Goal: Task Accomplishment & Management: Complete application form

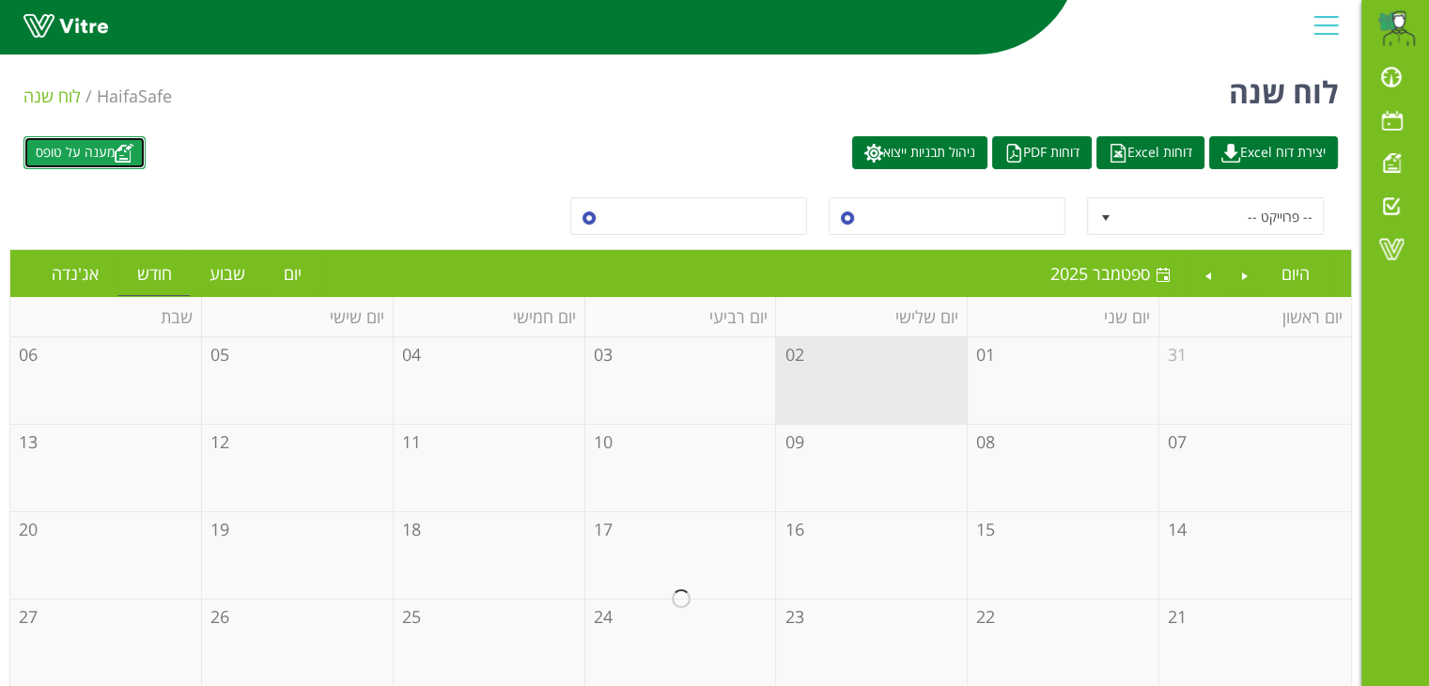
click at [120, 160] on link "מענה על טופס" at bounding box center [84, 152] width 122 height 33
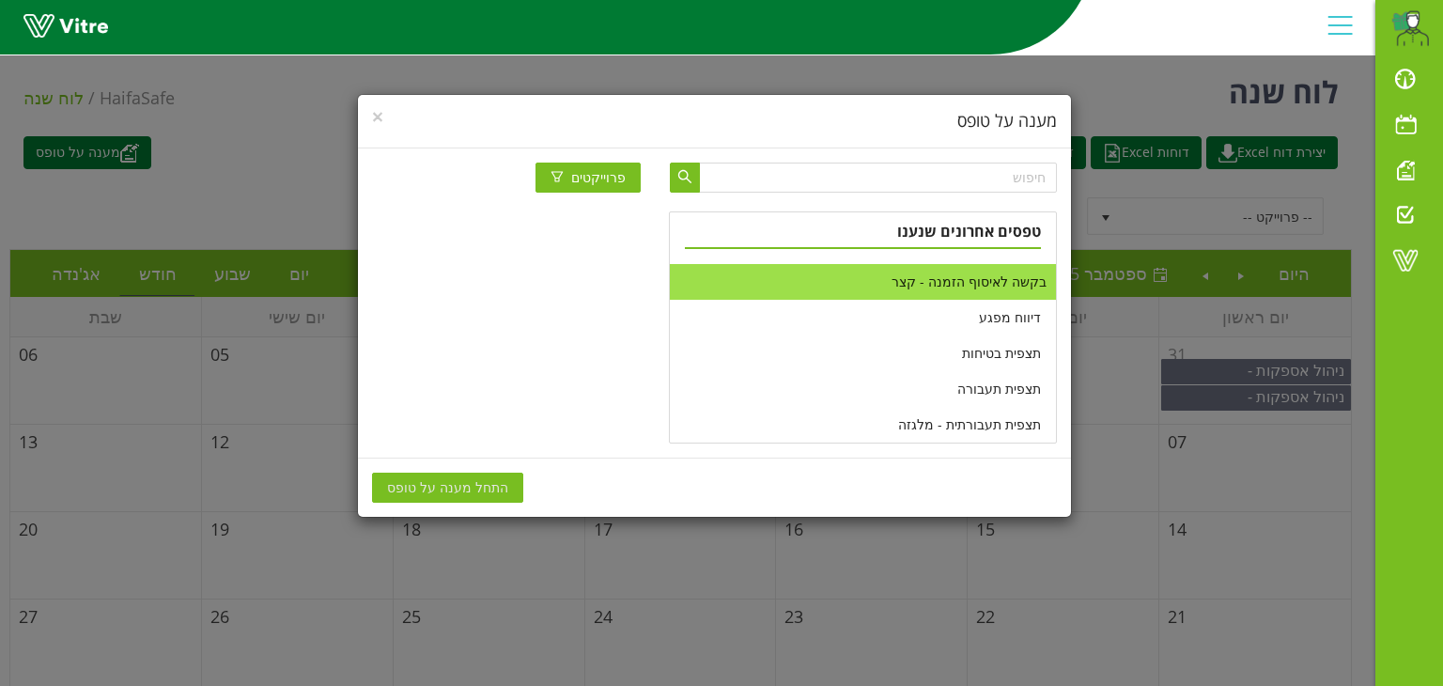
click at [976, 291] on li "בקשה לאיסוף הזמנה - קצר" at bounding box center [862, 282] width 385 height 36
click at [466, 488] on span "התחל מענה על טופס" at bounding box center [447, 487] width 121 height 21
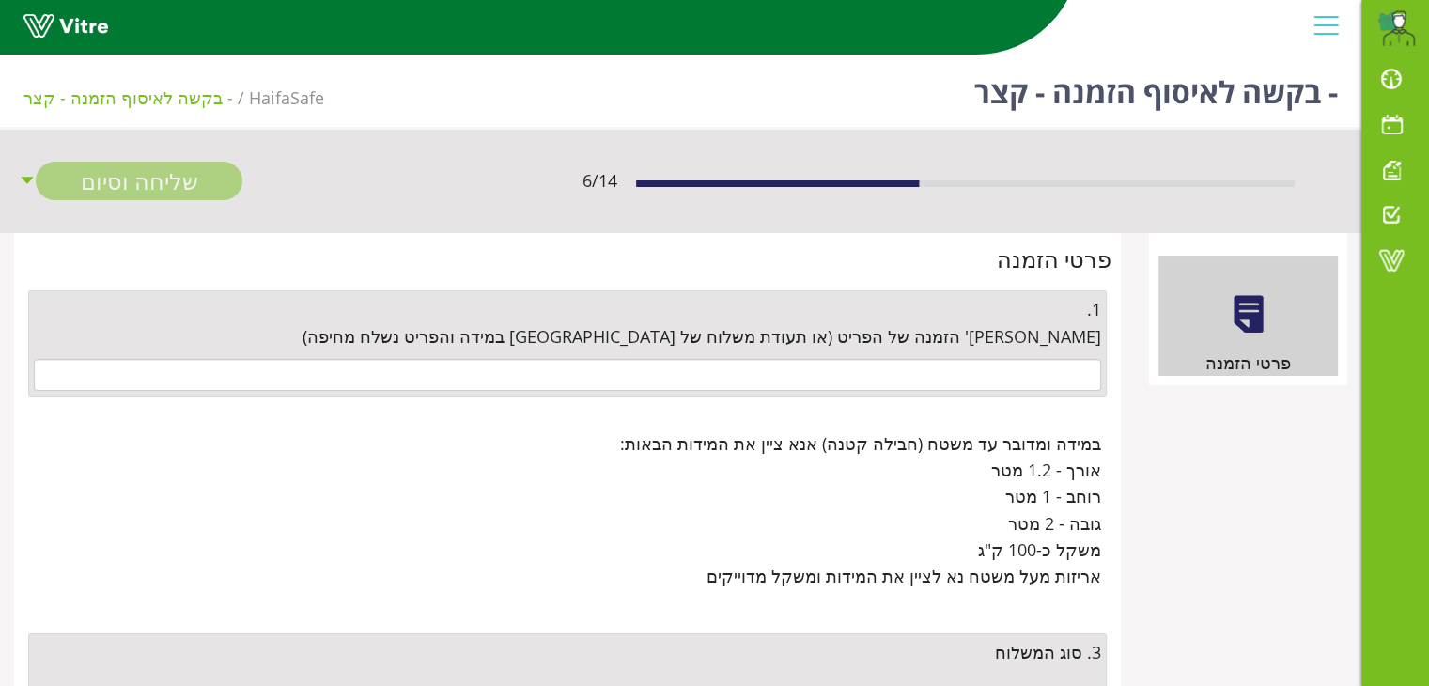
click at [988, 357] on div "1. מס' הזמנה של הפריט (או תעודת משלוח של חיפה במידה והפריט נשלח מחיפה)" at bounding box center [567, 343] width 1078 height 106
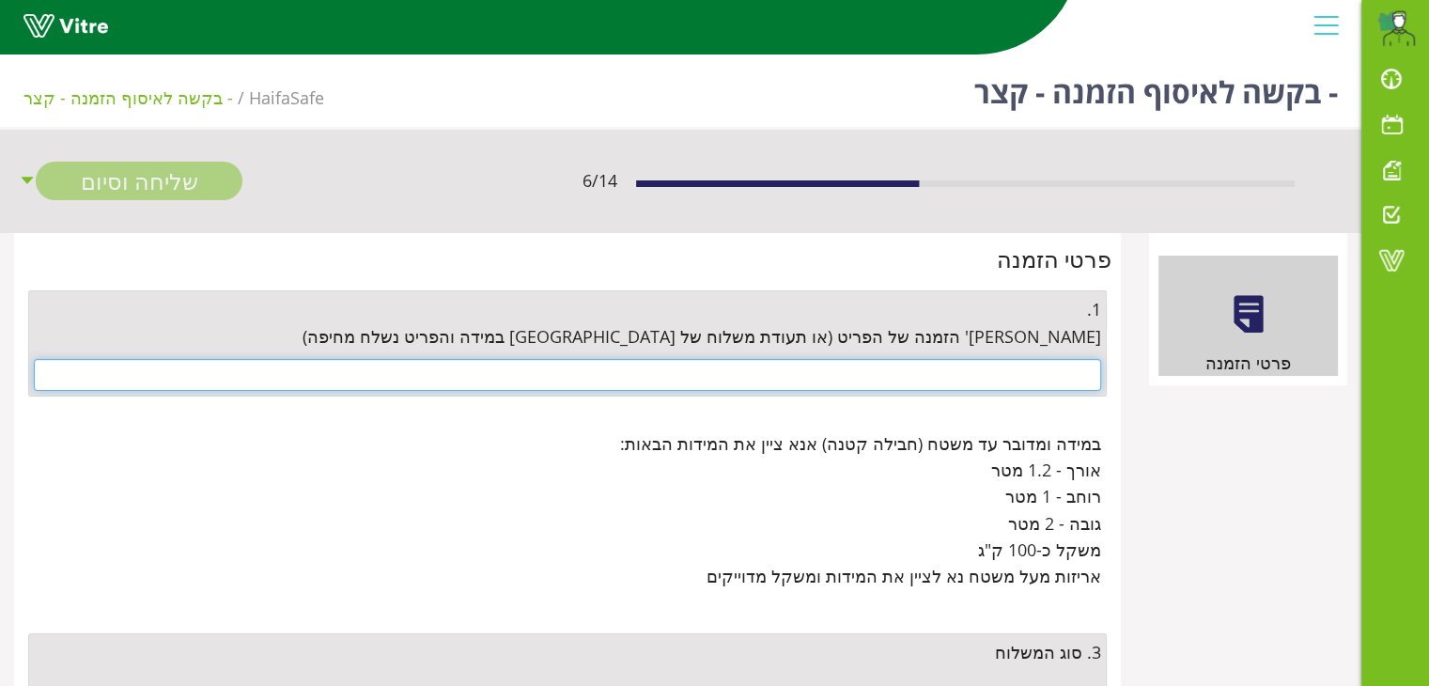
click at [993, 378] on input "text" at bounding box center [567, 375] width 1067 height 32
paste input "4500673470"
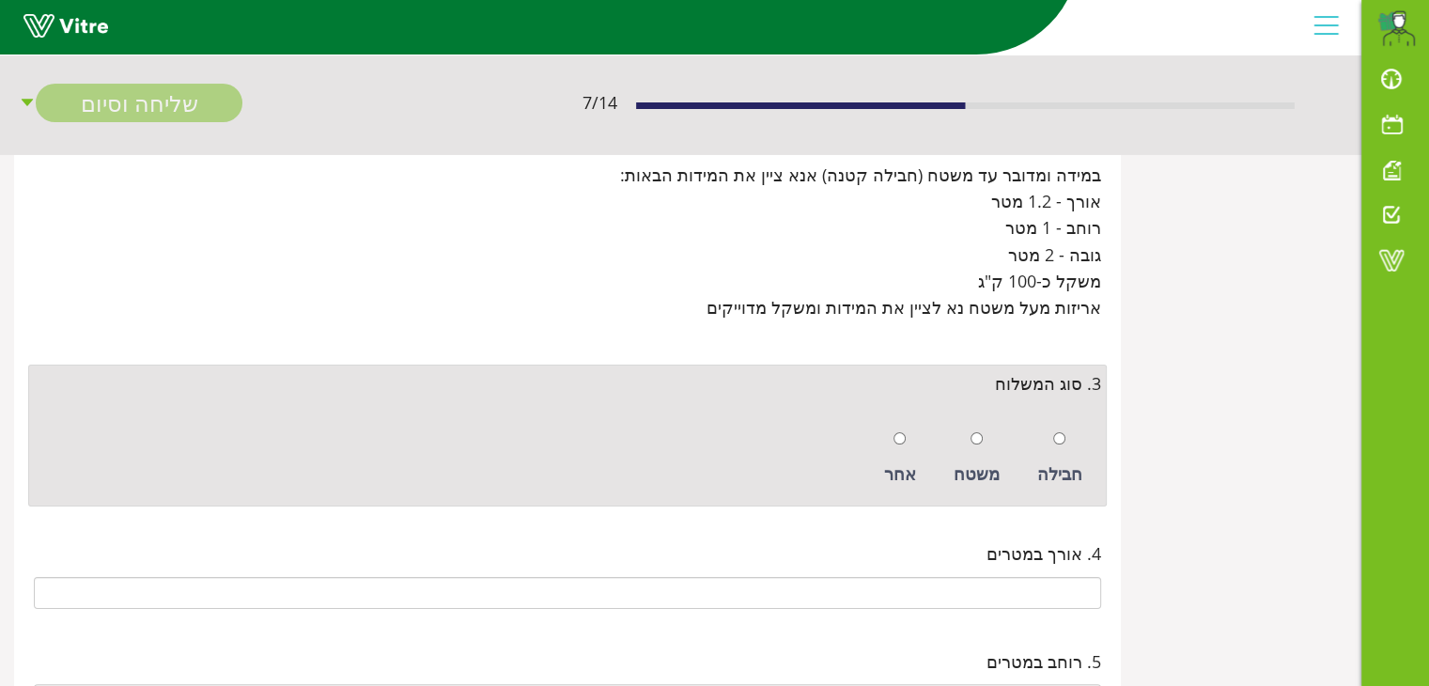
scroll to position [282, 0]
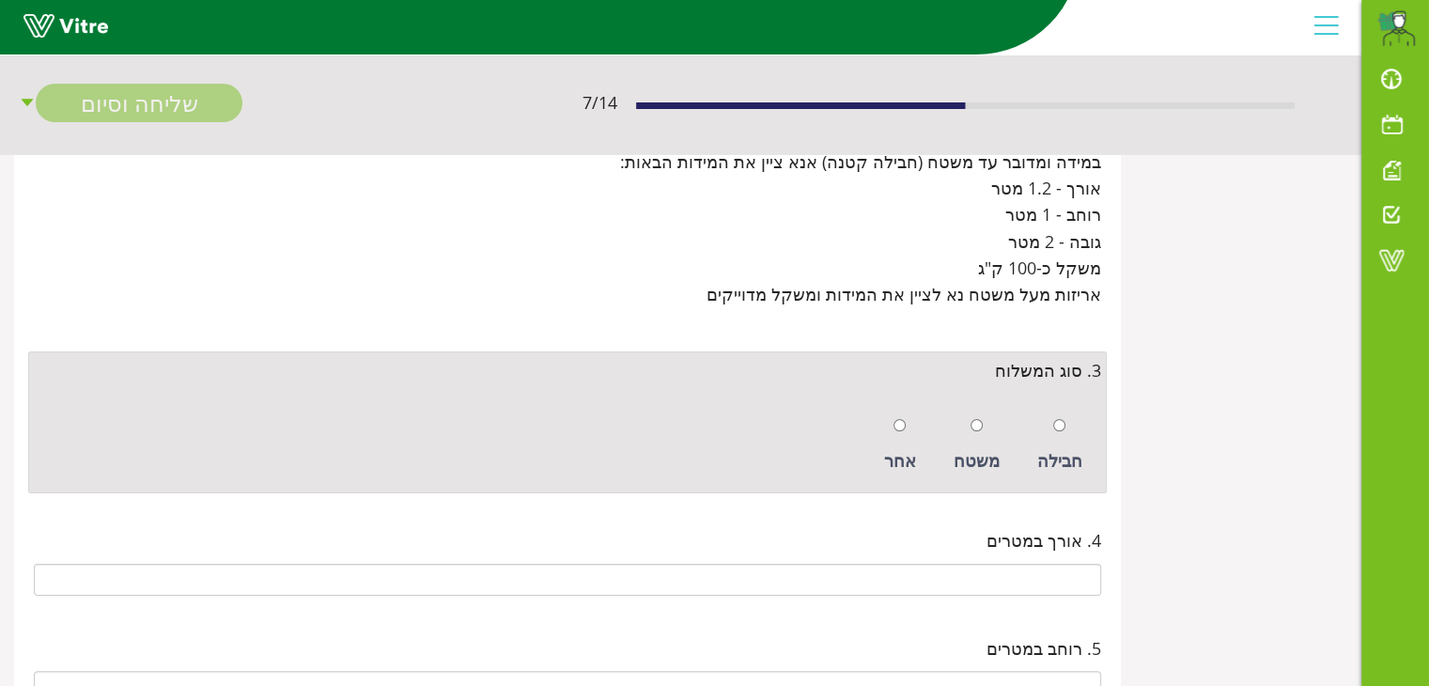
type input "4500673470"
click at [905, 419] on input "radio" at bounding box center [899, 425] width 12 height 12
radio input "true"
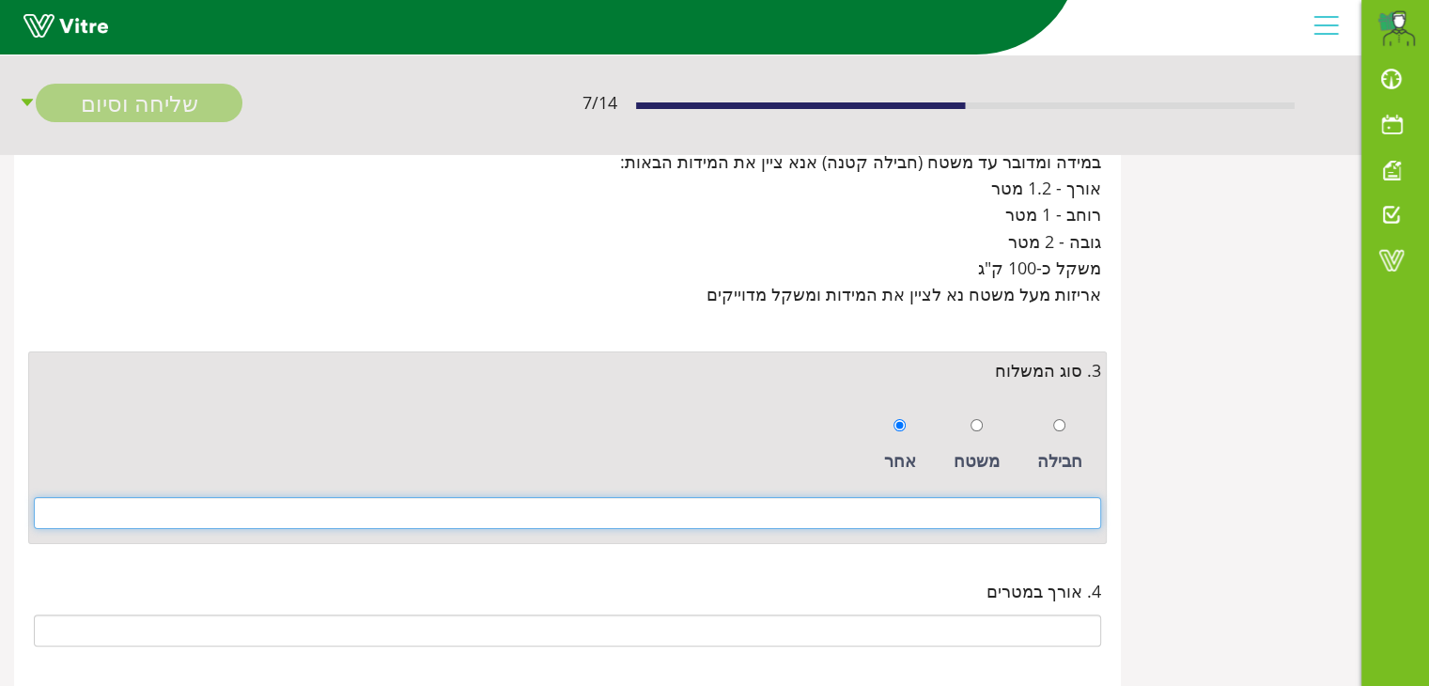
click at [997, 518] on input at bounding box center [567, 513] width 1067 height 32
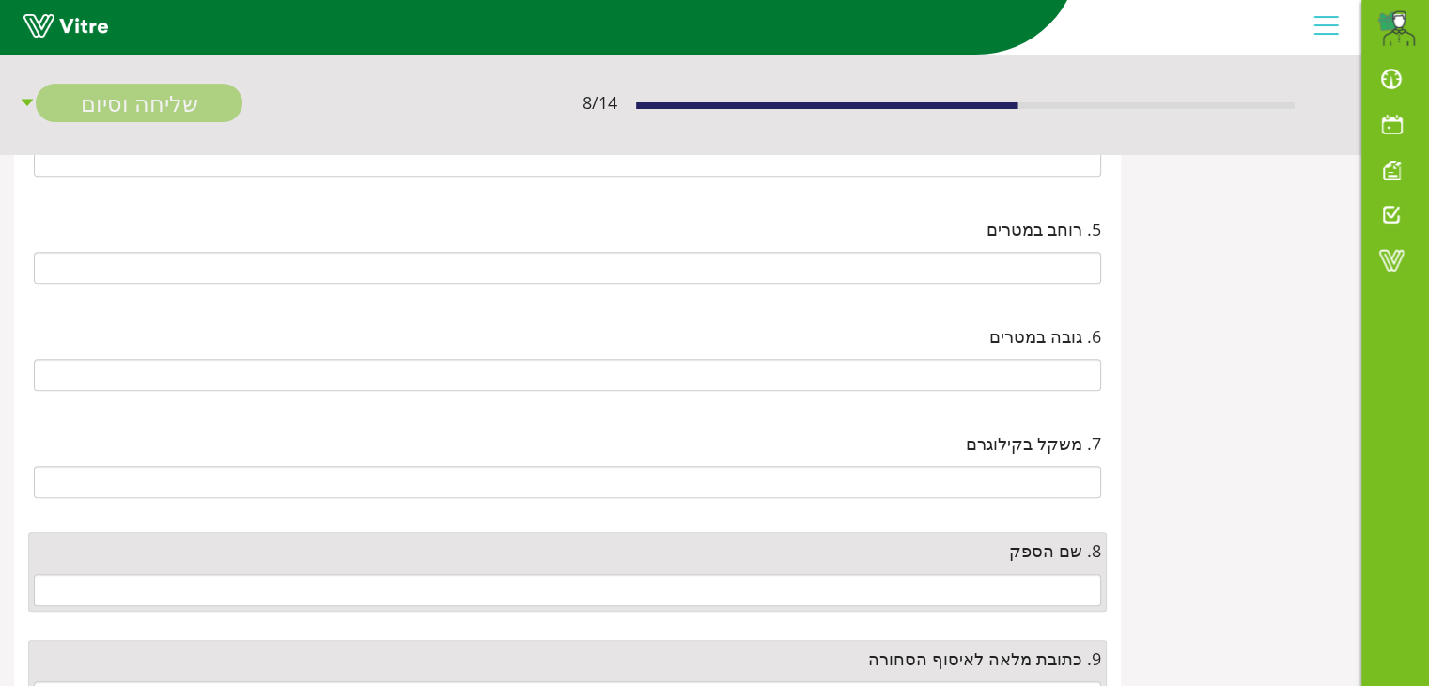
scroll to position [939, 0]
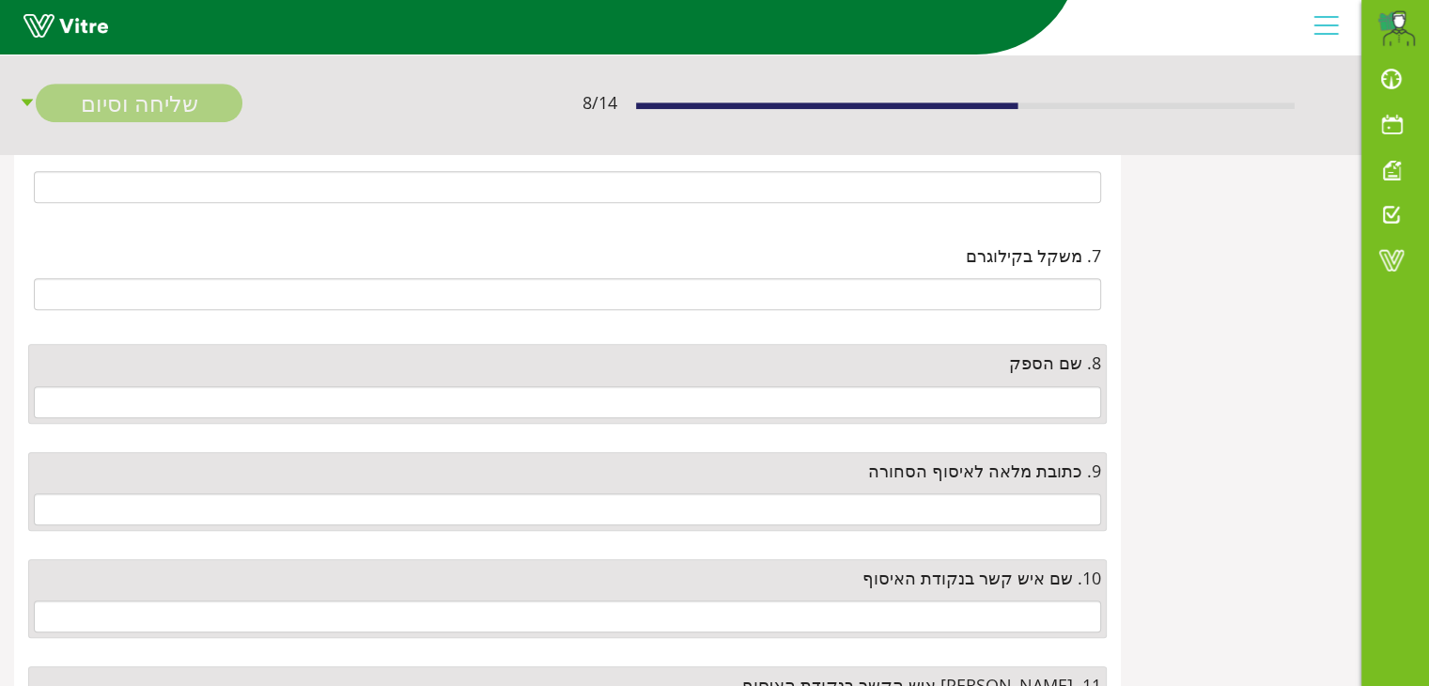
type input "2 תלת אופן"
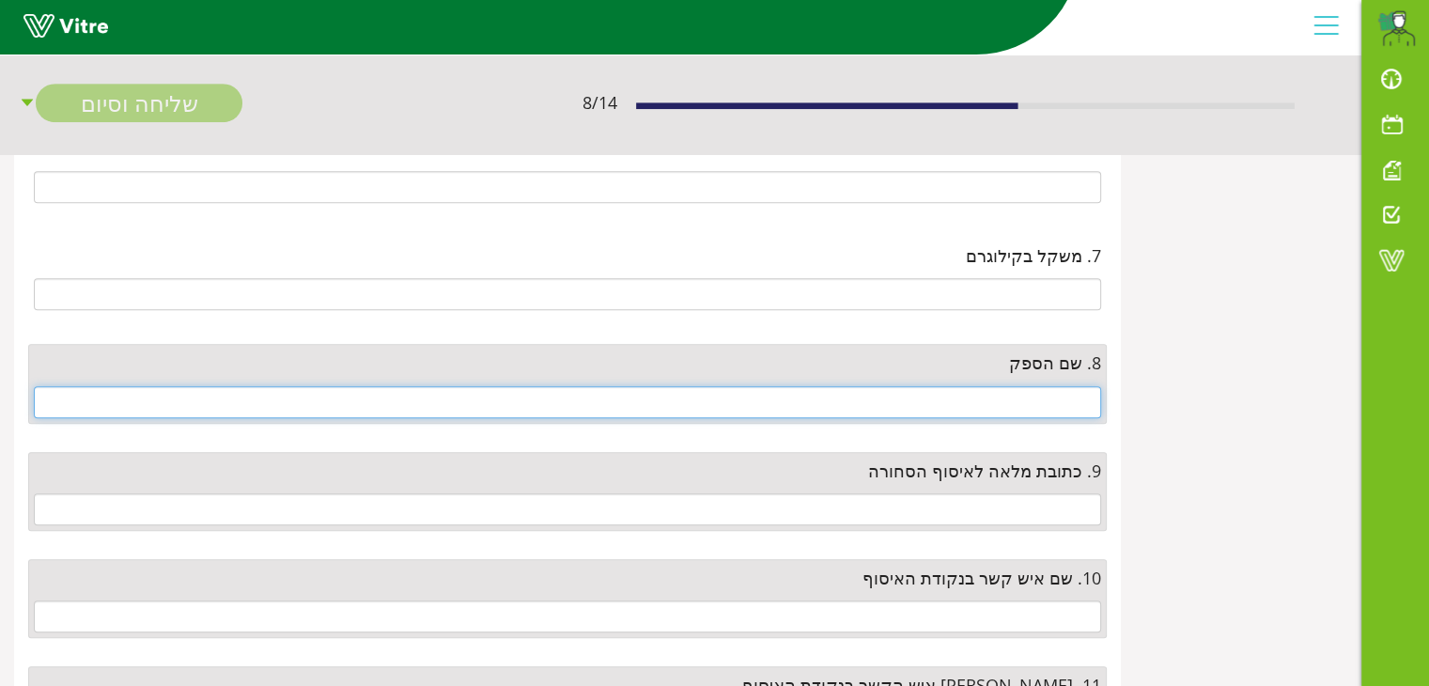
click at [1028, 392] on input "text" at bounding box center [567, 402] width 1067 height 32
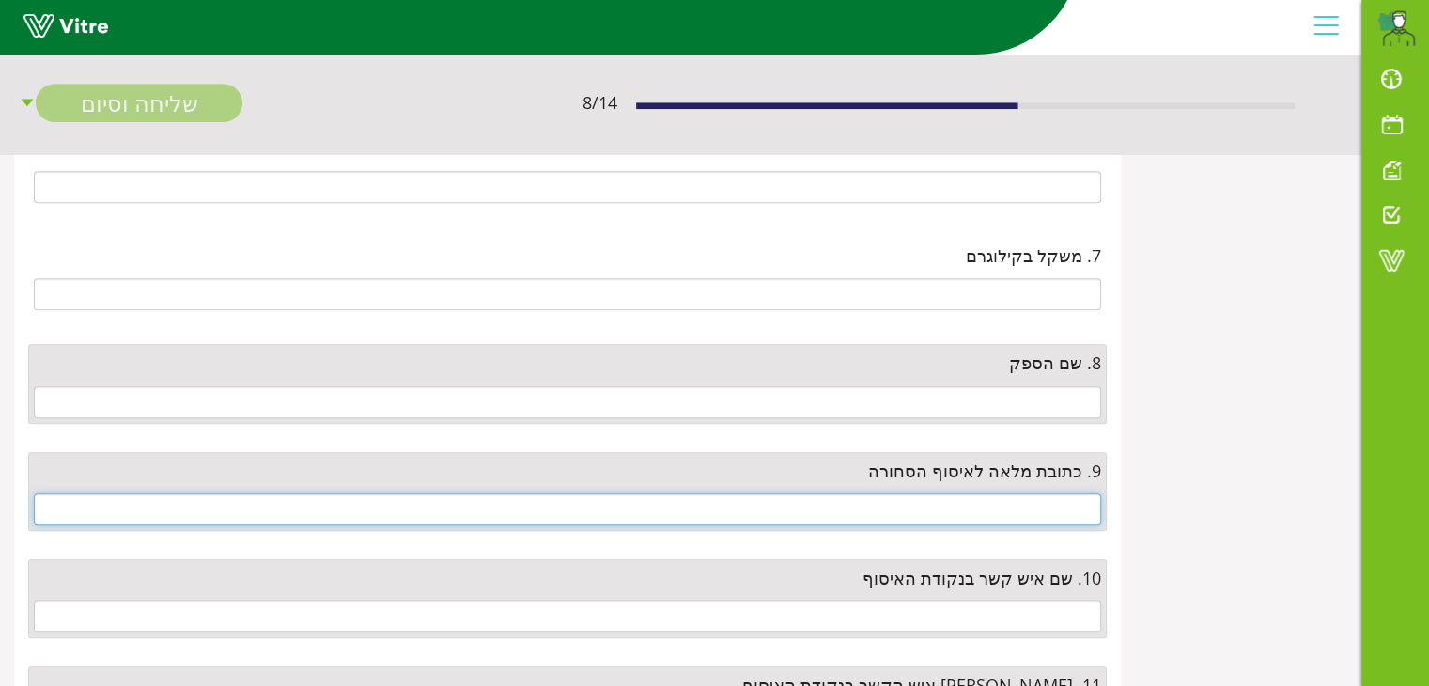
click at [1080, 509] on input "text" at bounding box center [567, 509] width 1067 height 32
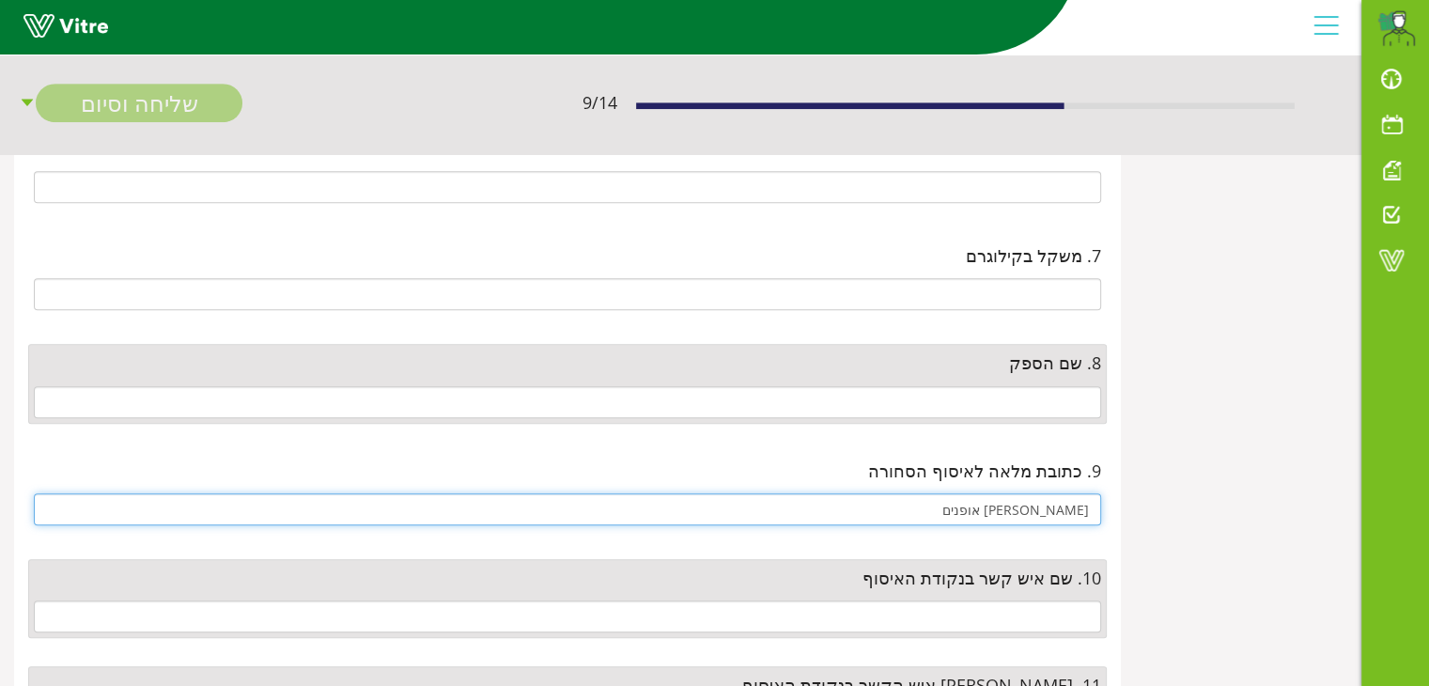
type input "פרידמן אופנים"
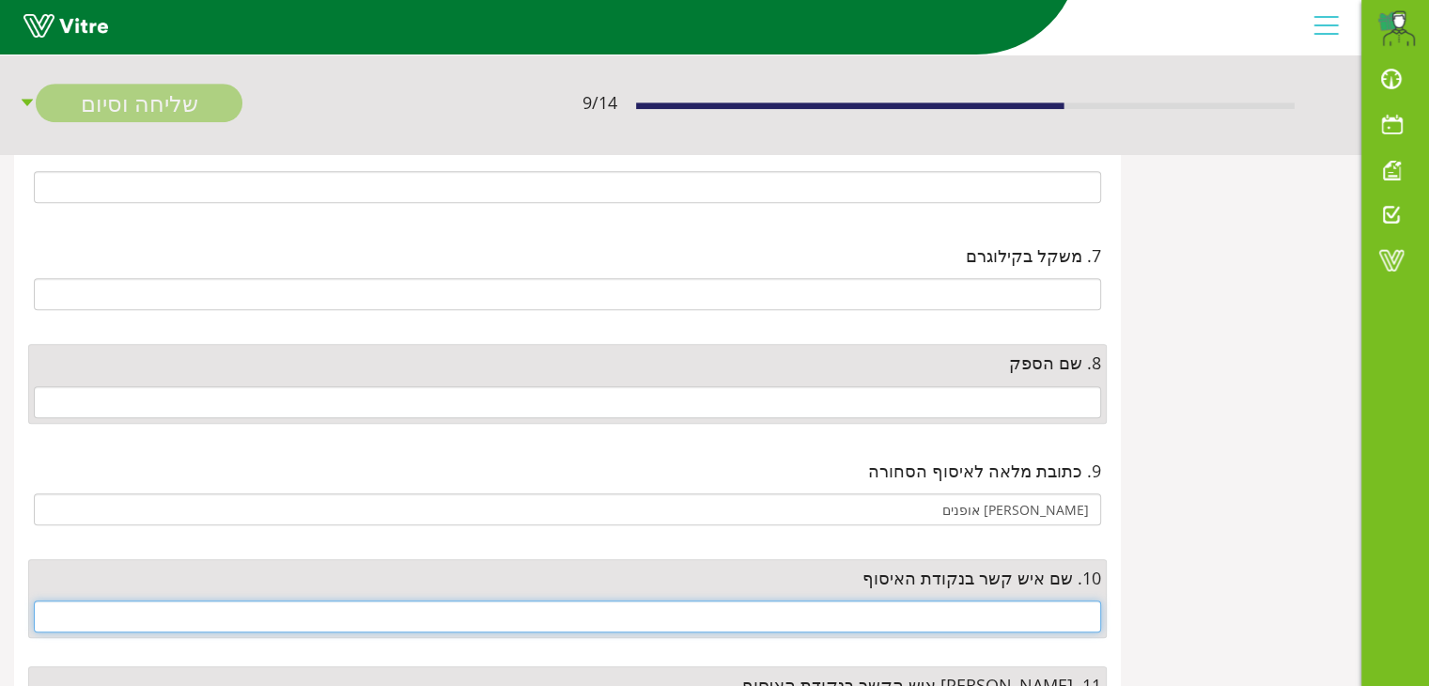
click at [978, 612] on input "text" at bounding box center [567, 616] width 1067 height 32
paste input "אלון/רונן"
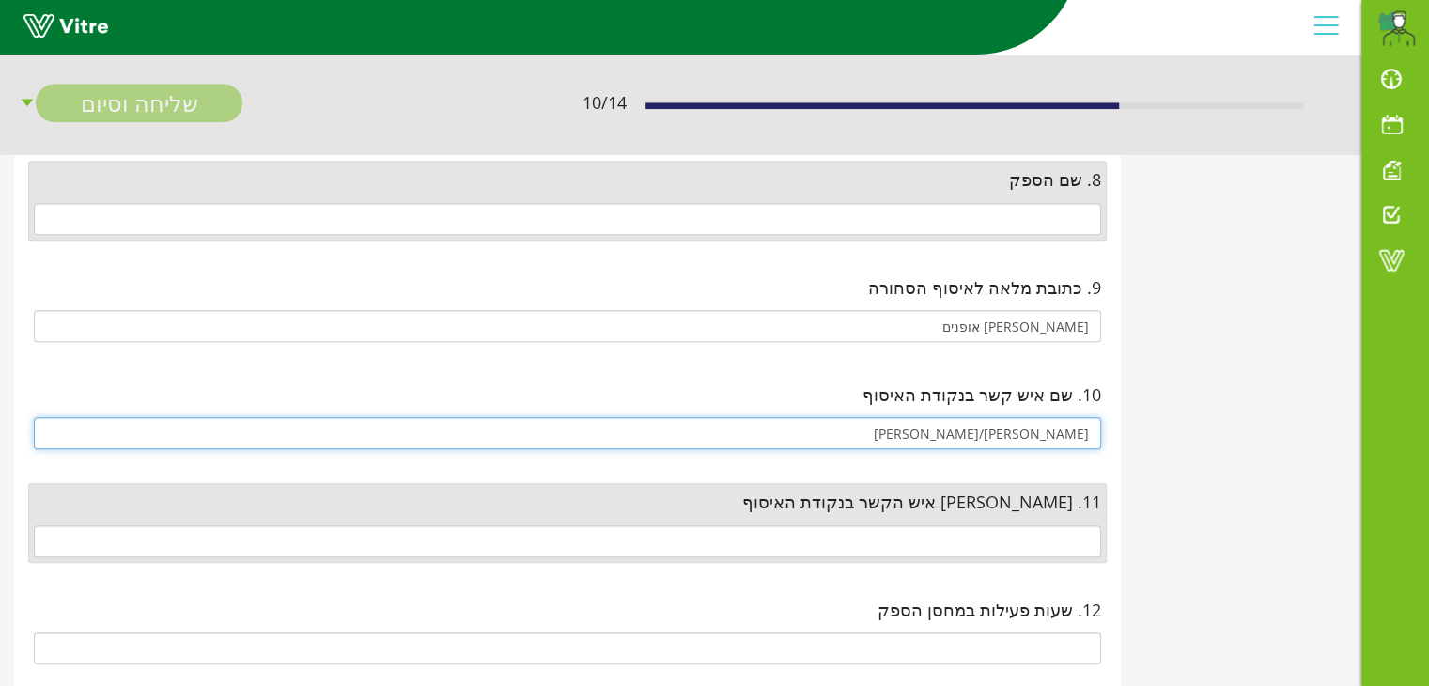
scroll to position [1127, 0]
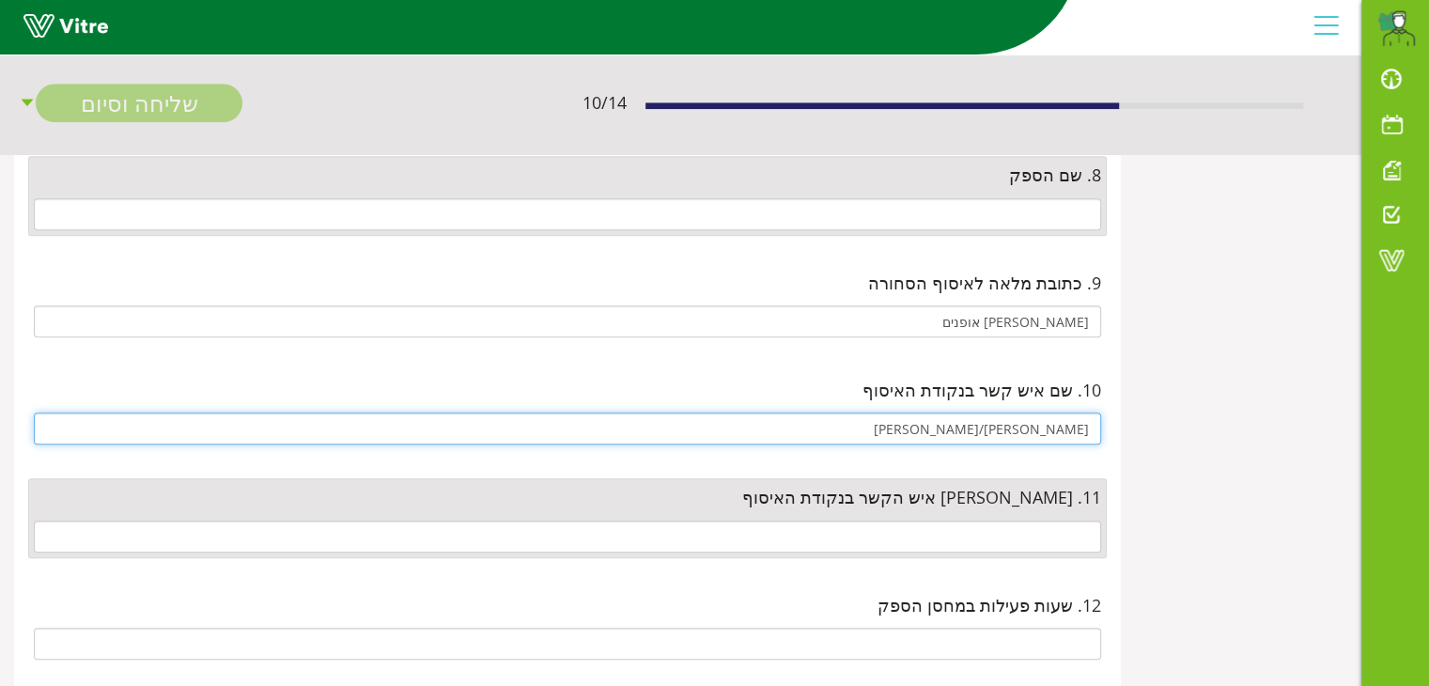
type input "אלון/רונן"
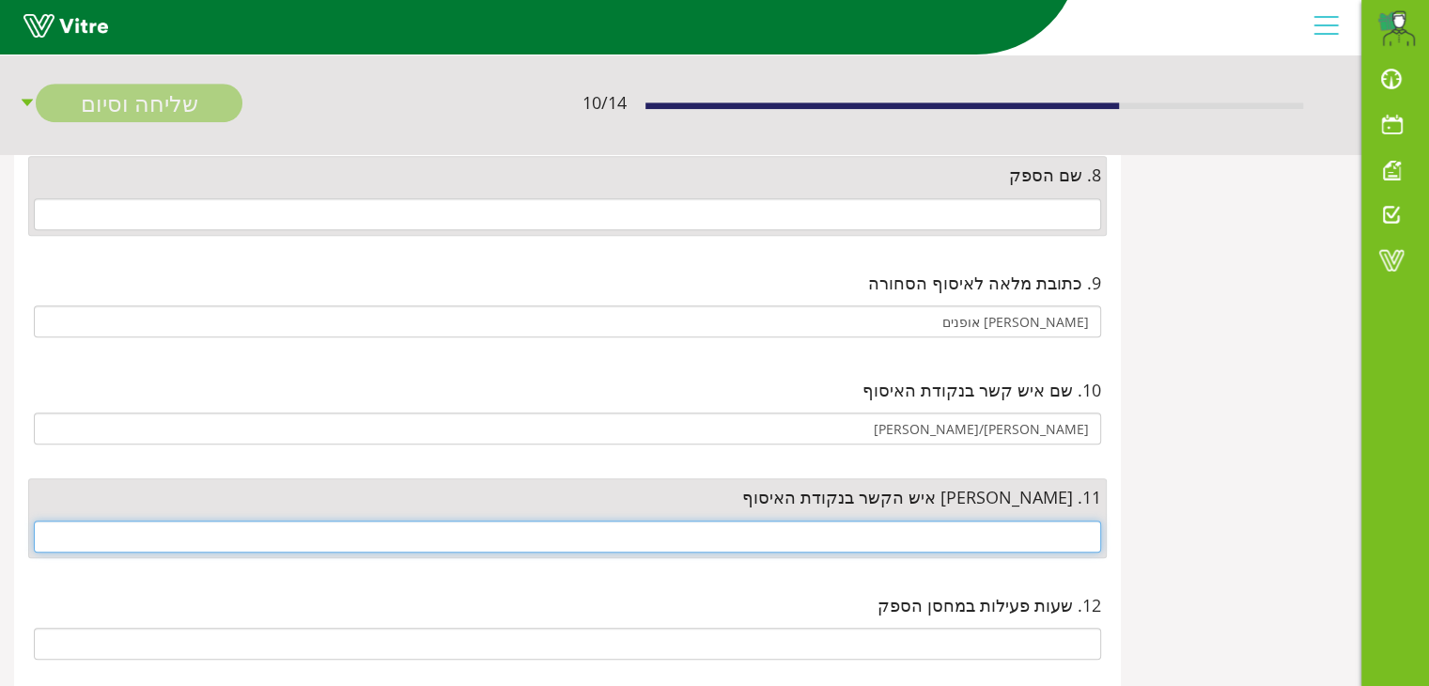
click at [923, 525] on input "text" at bounding box center [567, 536] width 1067 height 32
paste input "03-6836911 שלוחה"
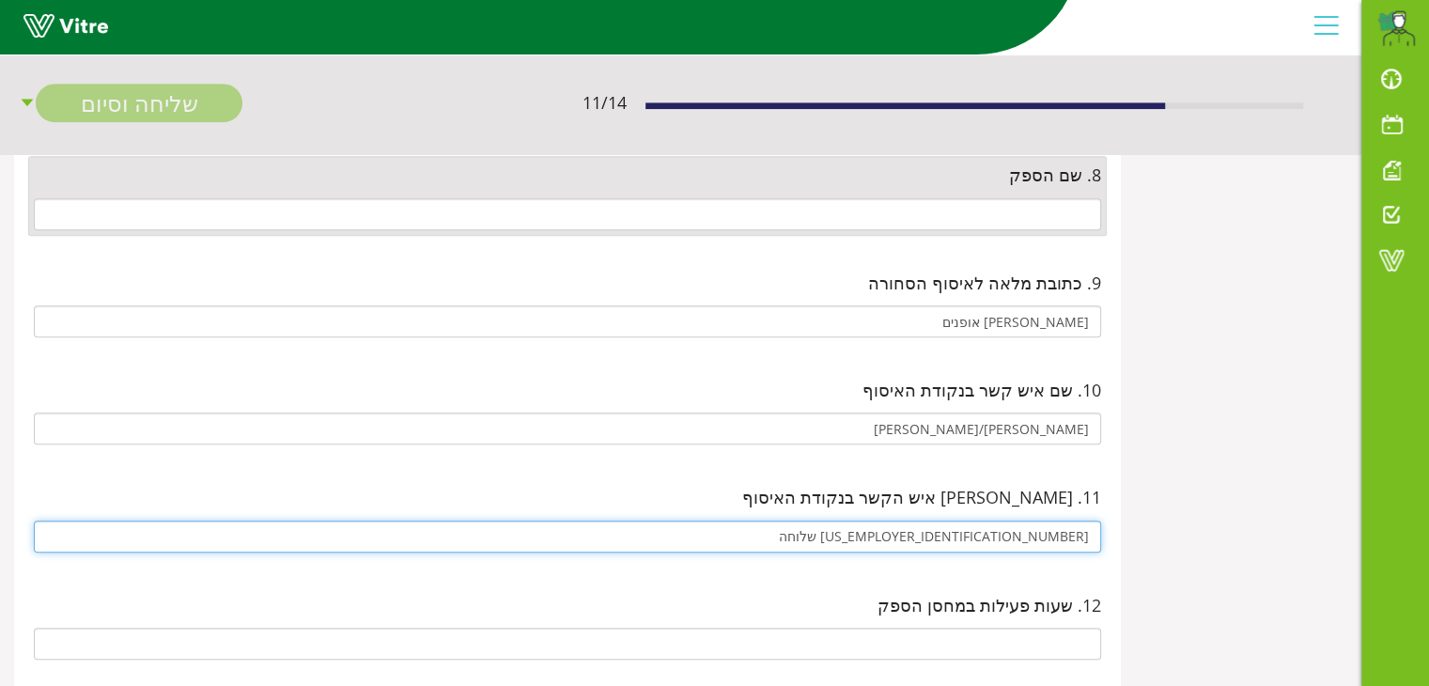
click at [1031, 534] on input "03-6836911 שלוחה" at bounding box center [567, 536] width 1067 height 32
drag, startPoint x: 984, startPoint y: 529, endPoint x: 971, endPoint y: 549, distance: 23.7
click at [983, 534] on input "036836911 שלוחה" at bounding box center [567, 536] width 1067 height 32
type input "036836911 שלוחה 2"
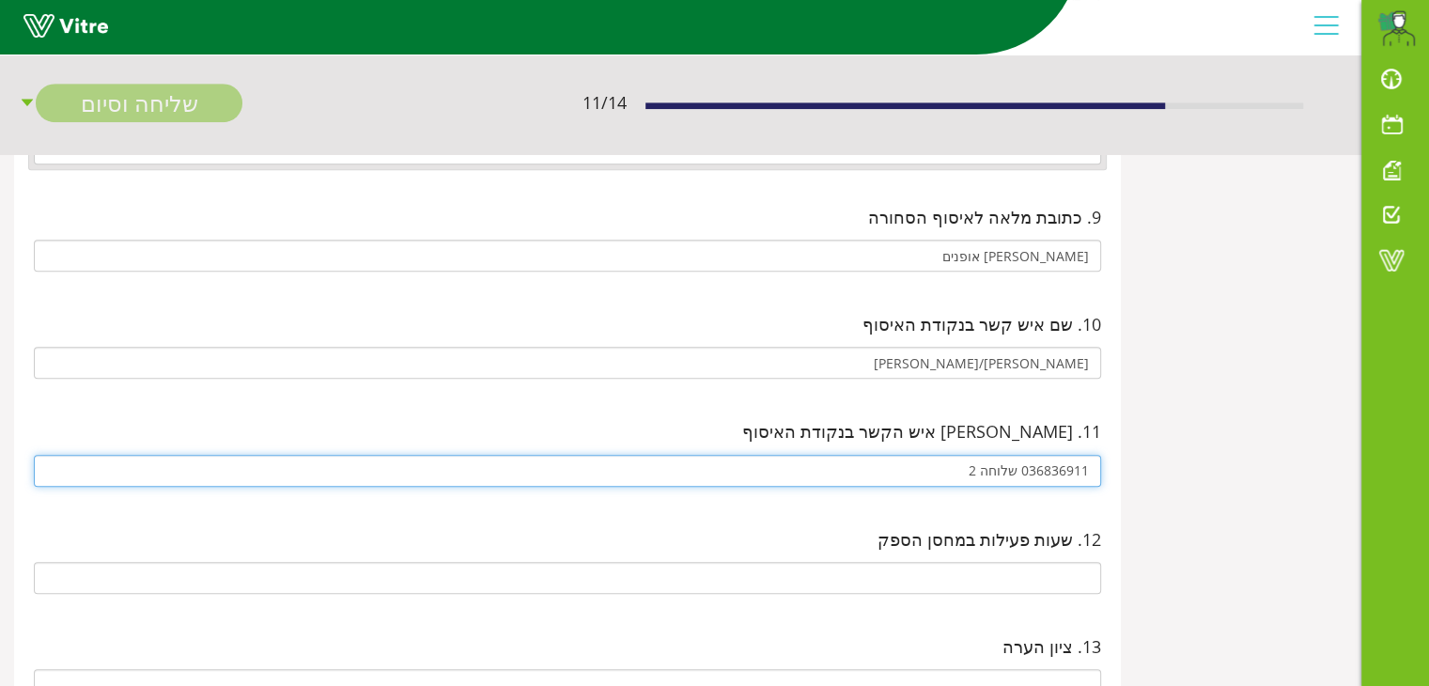
scroll to position [1221, 0]
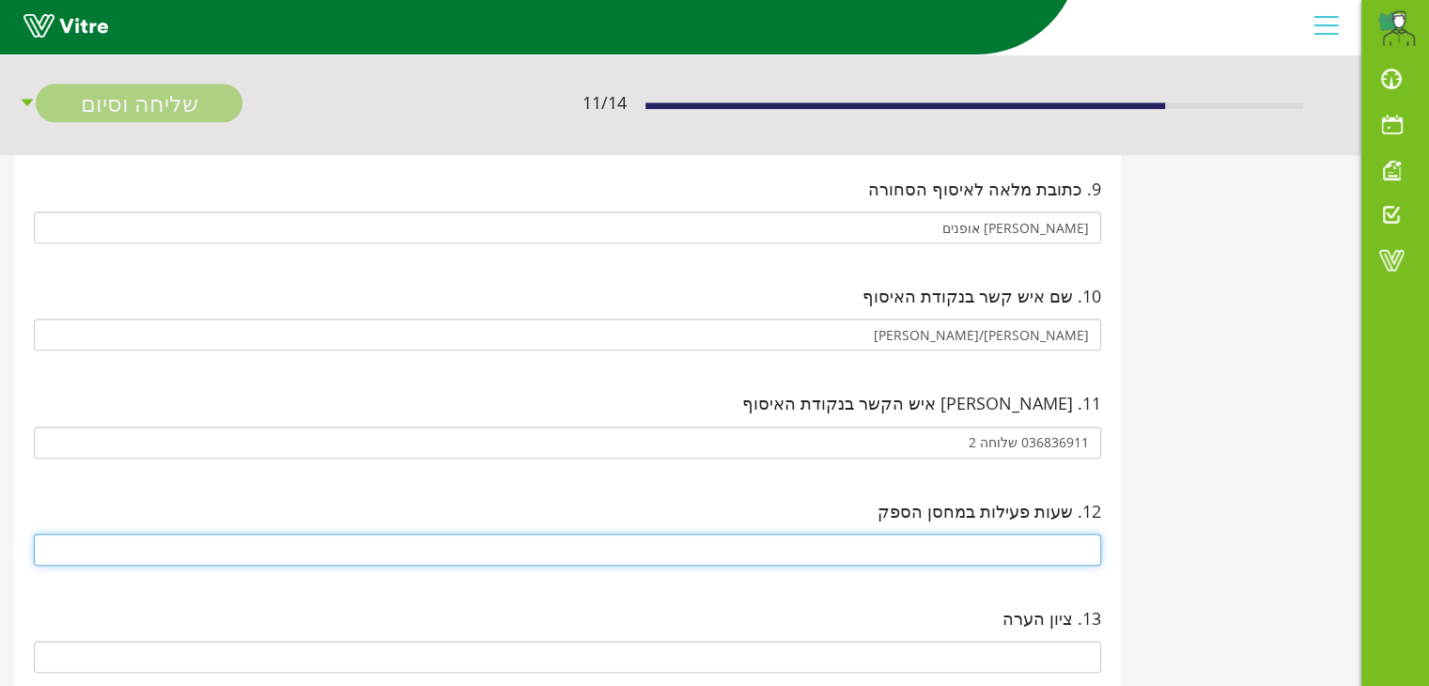
click at [1031, 547] on input "text" at bounding box center [567, 550] width 1067 height 32
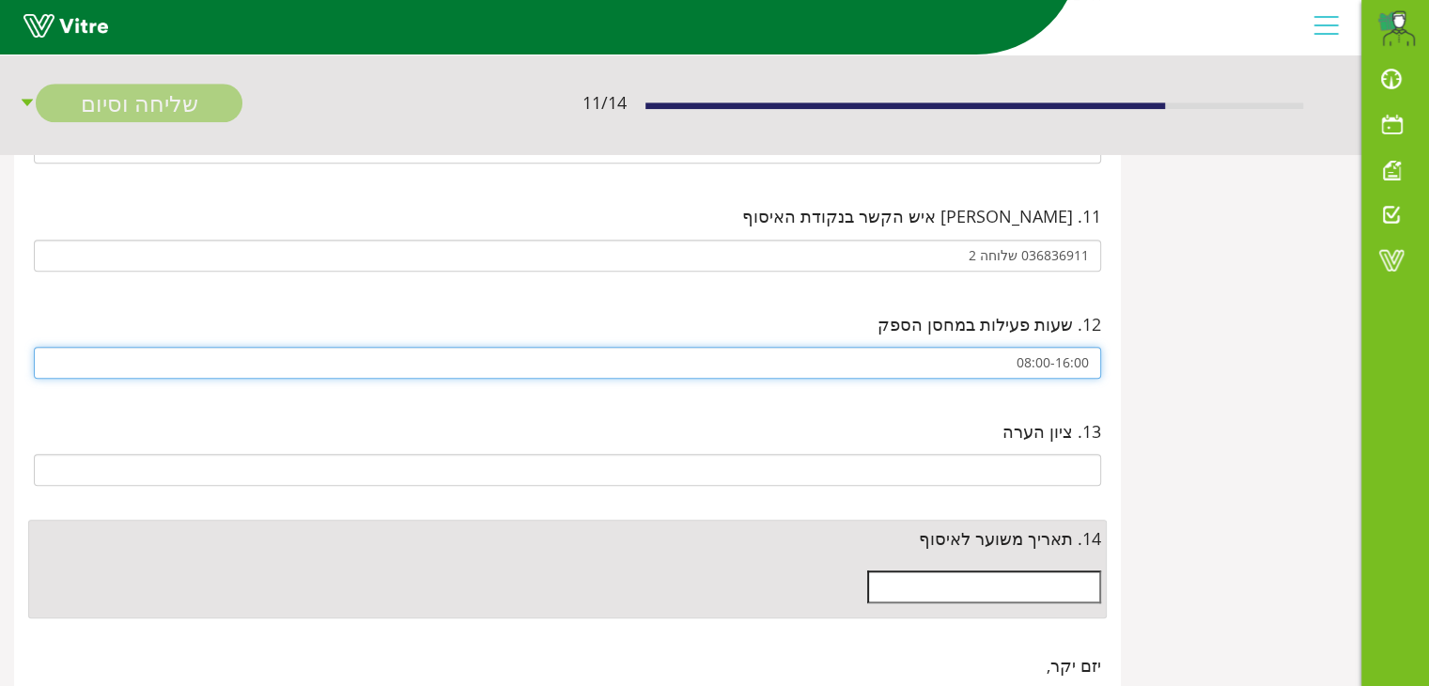
scroll to position [1409, 0]
type input "08:00-16:00"
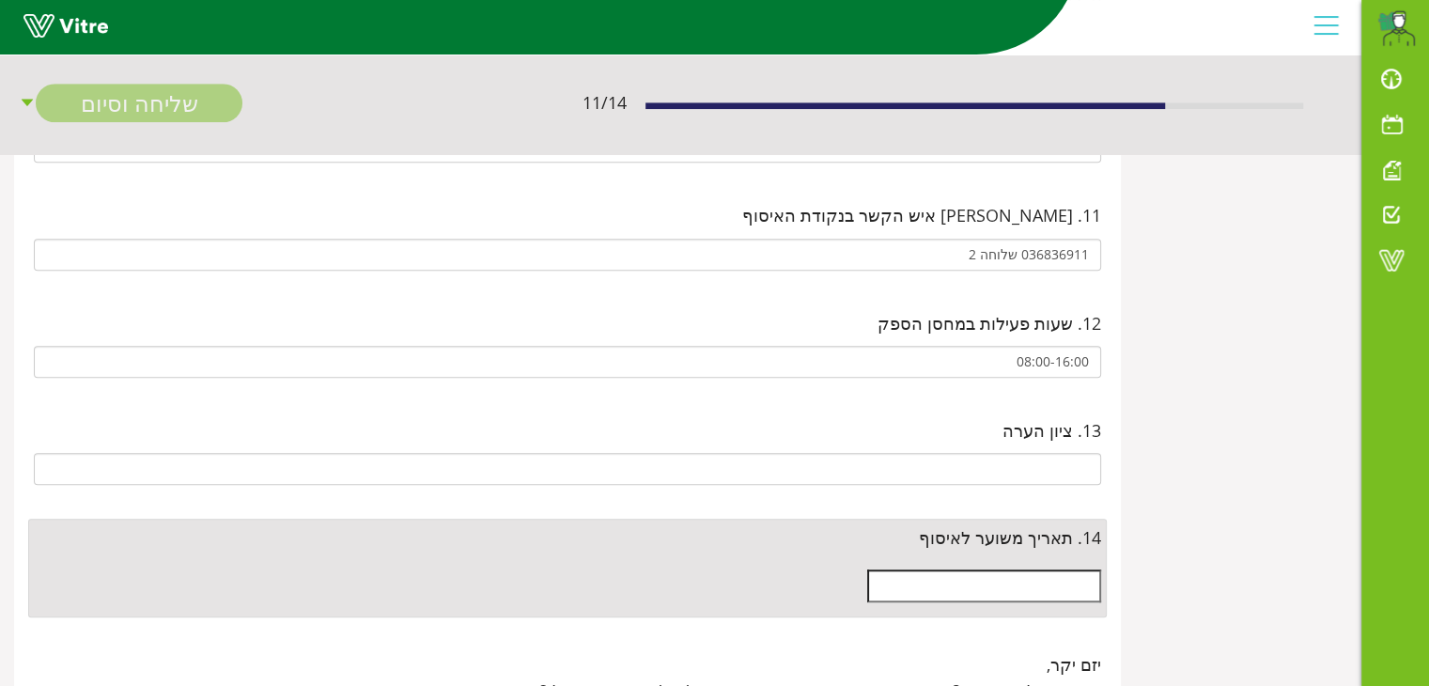
click at [1035, 593] on input "text" at bounding box center [984, 585] width 234 height 32
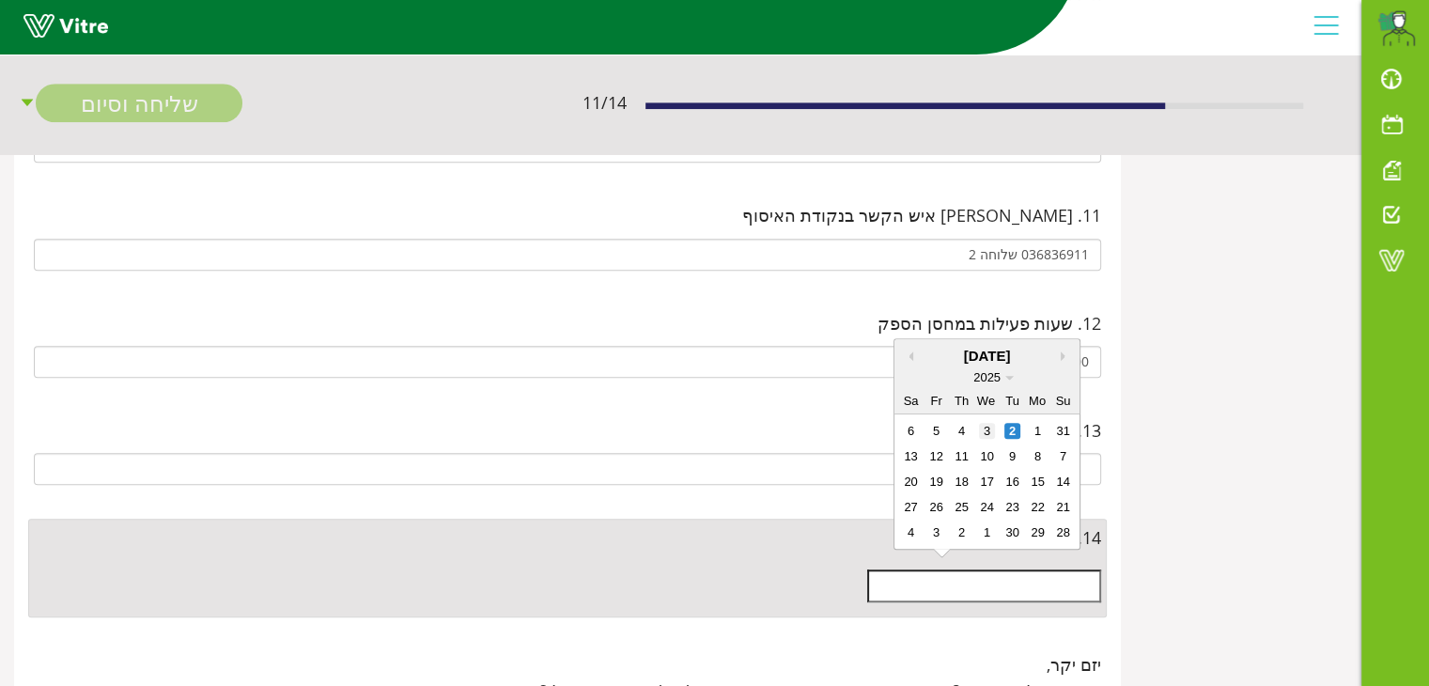
click at [988, 426] on div "3" at bounding box center [987, 431] width 16 height 16
type input "03/09/2025"
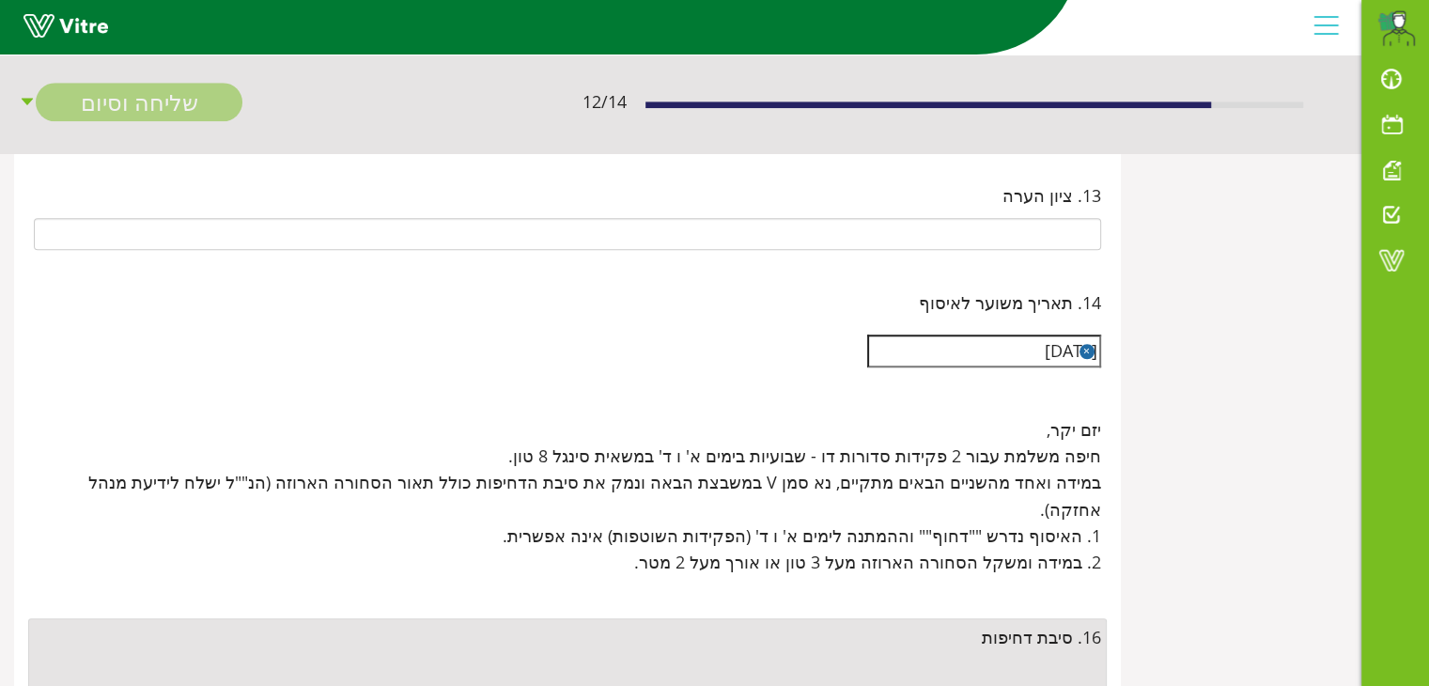
scroll to position [1691, 0]
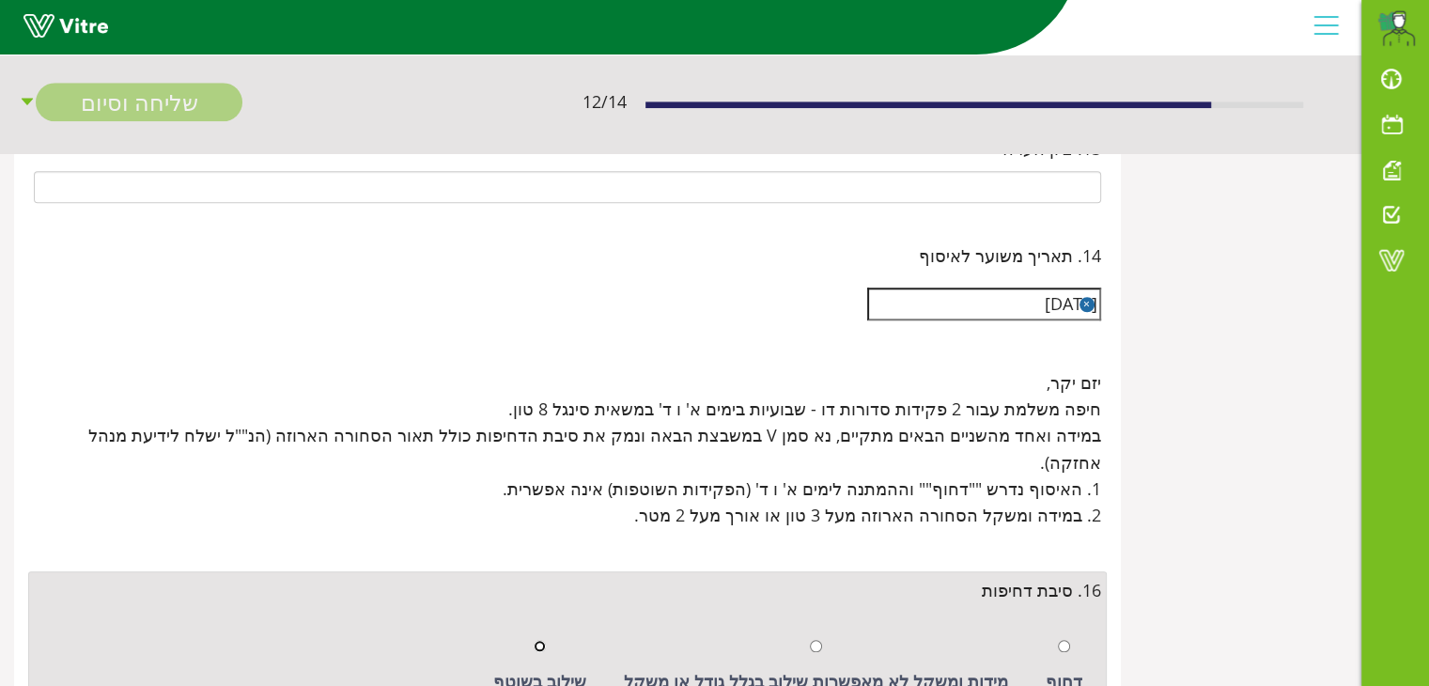
click at [546, 640] on input "radio" at bounding box center [540, 646] width 12 height 12
radio input "true"
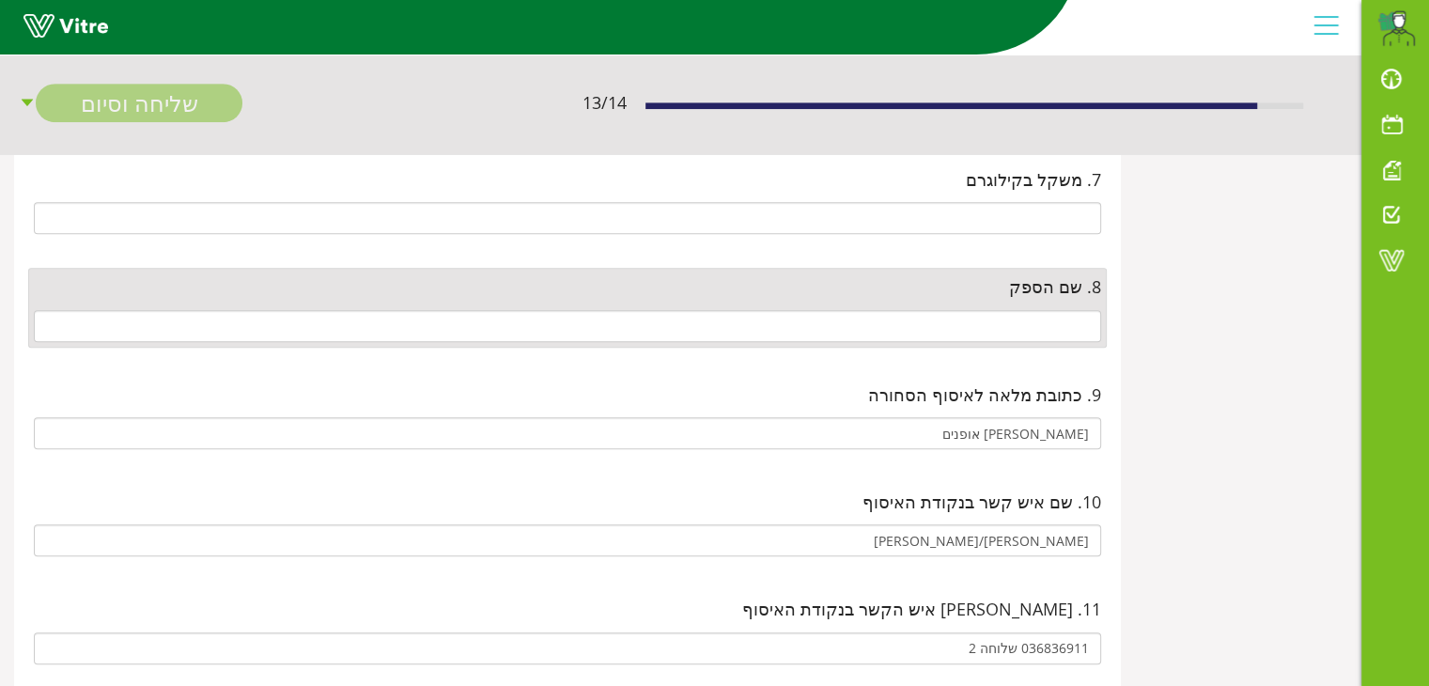
scroll to position [1004, 0]
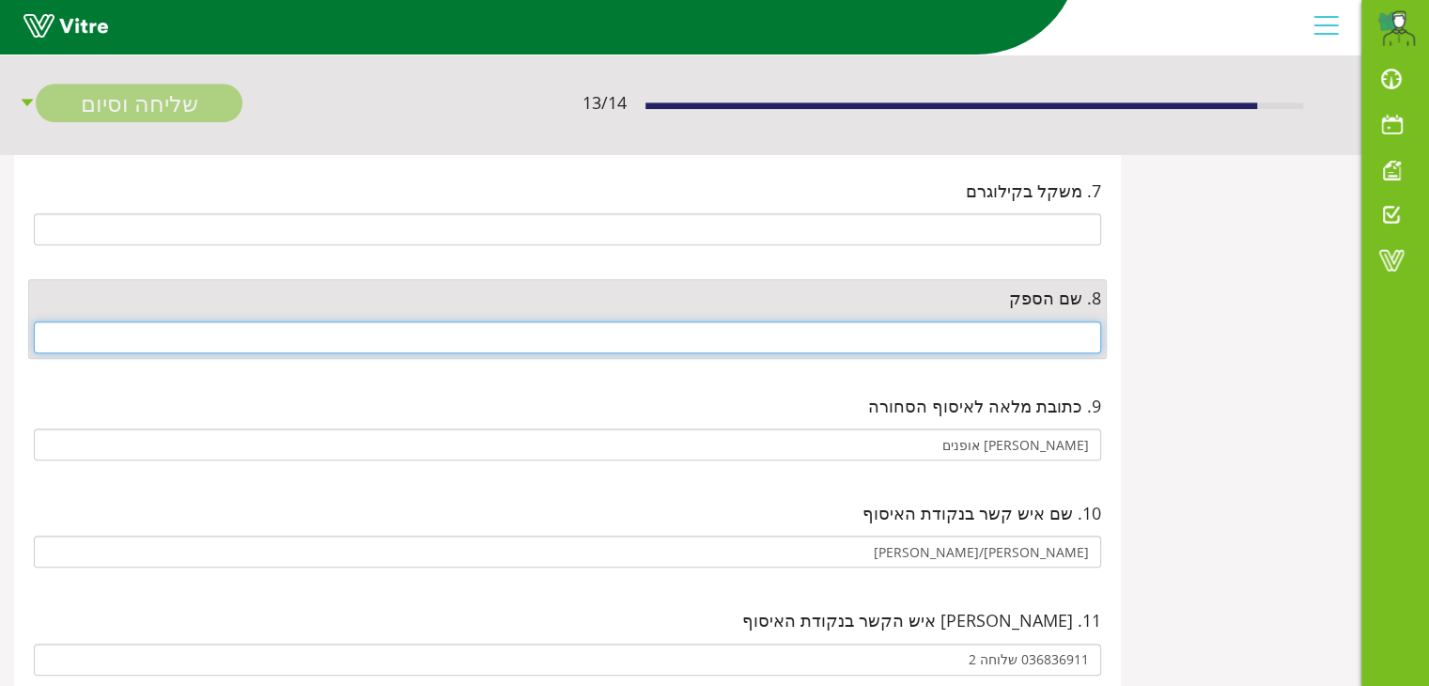
click at [982, 328] on input "text" at bounding box center [567, 337] width 1067 height 32
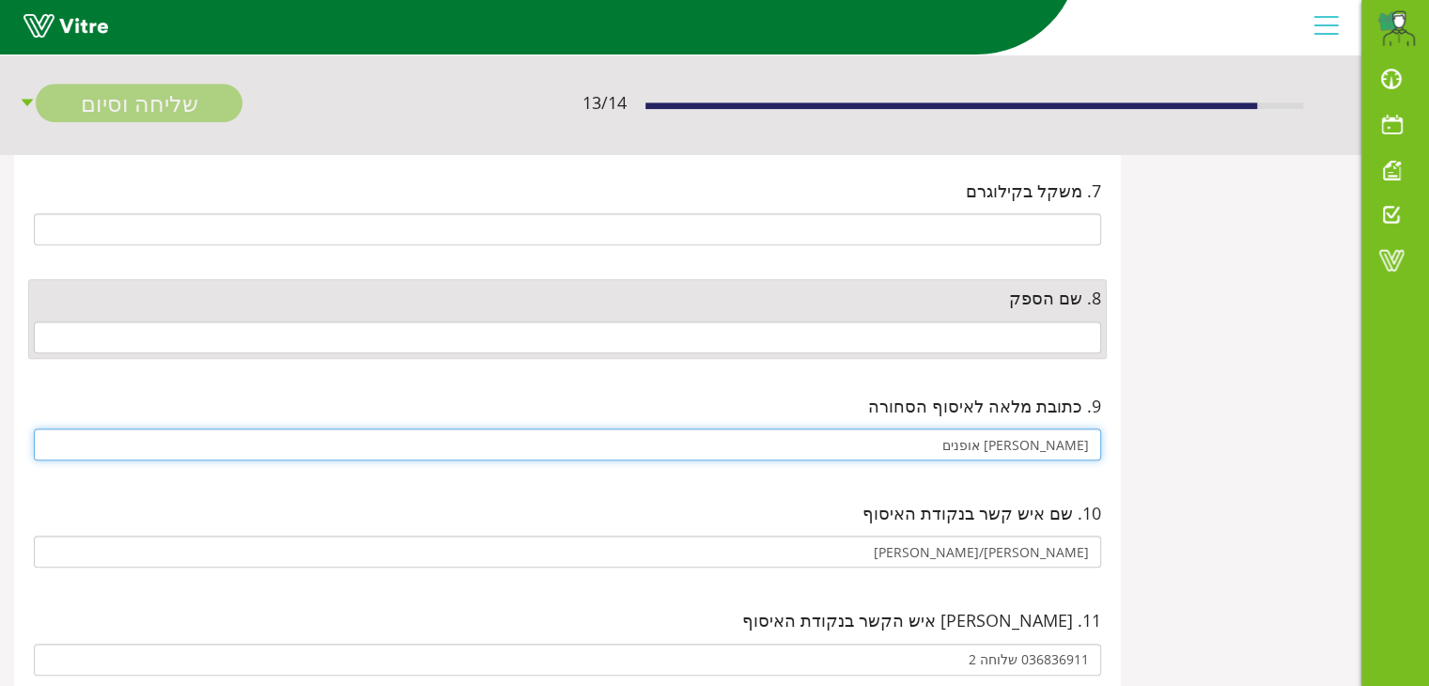
drag, startPoint x: 1008, startPoint y: 445, endPoint x: 1166, endPoint y: 454, distance: 158.0
click at [1166, 454] on div "פרטי הזמנה פרטי הזמנה 1. מס' הזמנה של הפריט (או תעודת משלוח של חיפה במידה והפרי…" at bounding box center [680, 326] width 1361 height 2197
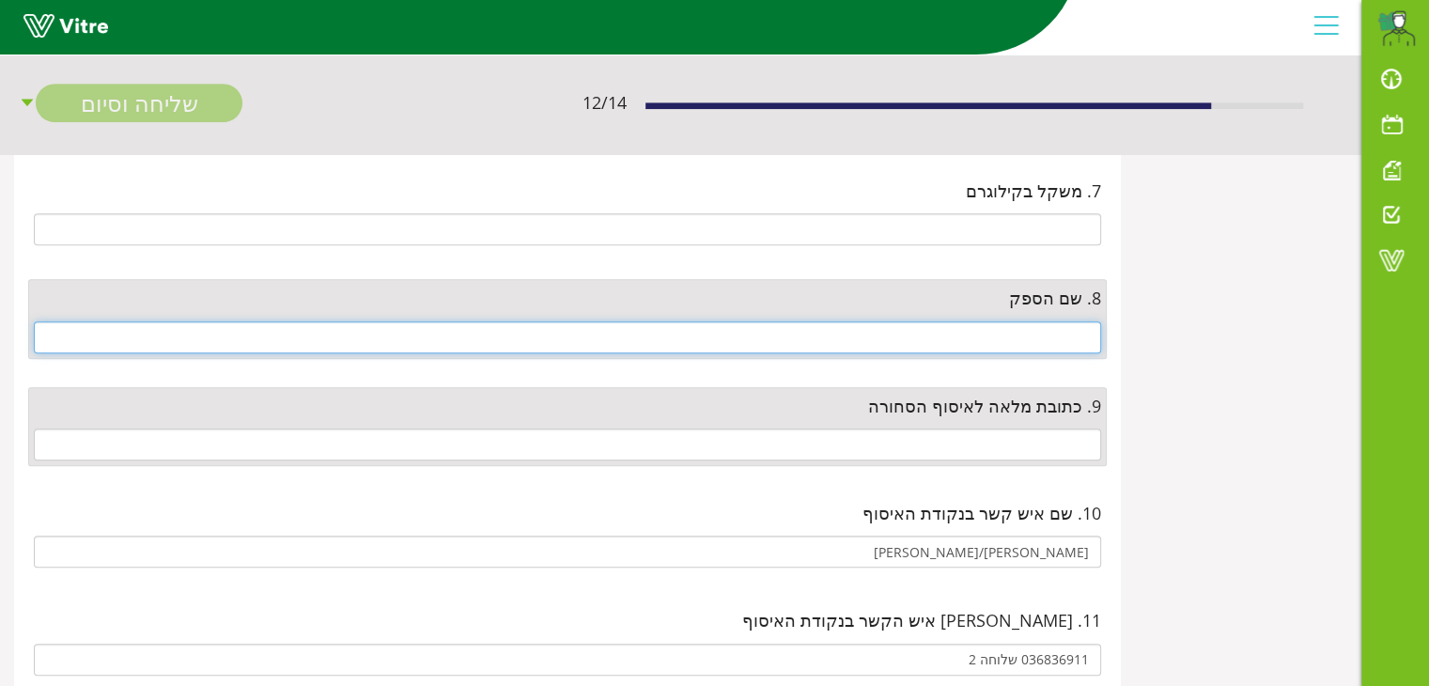
click at [1018, 328] on input "text" at bounding box center [567, 337] width 1067 height 32
paste input "פרידמן אופנים"
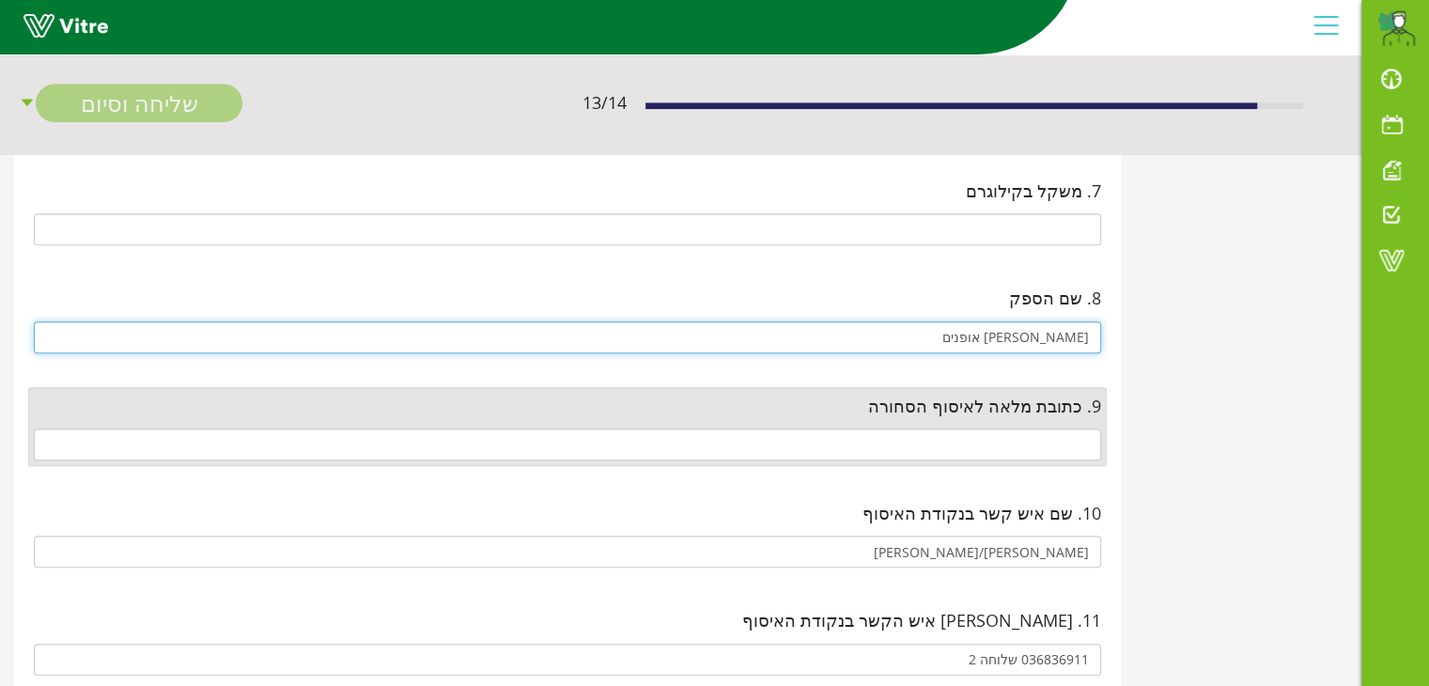
type input "פרידמן אופנים"
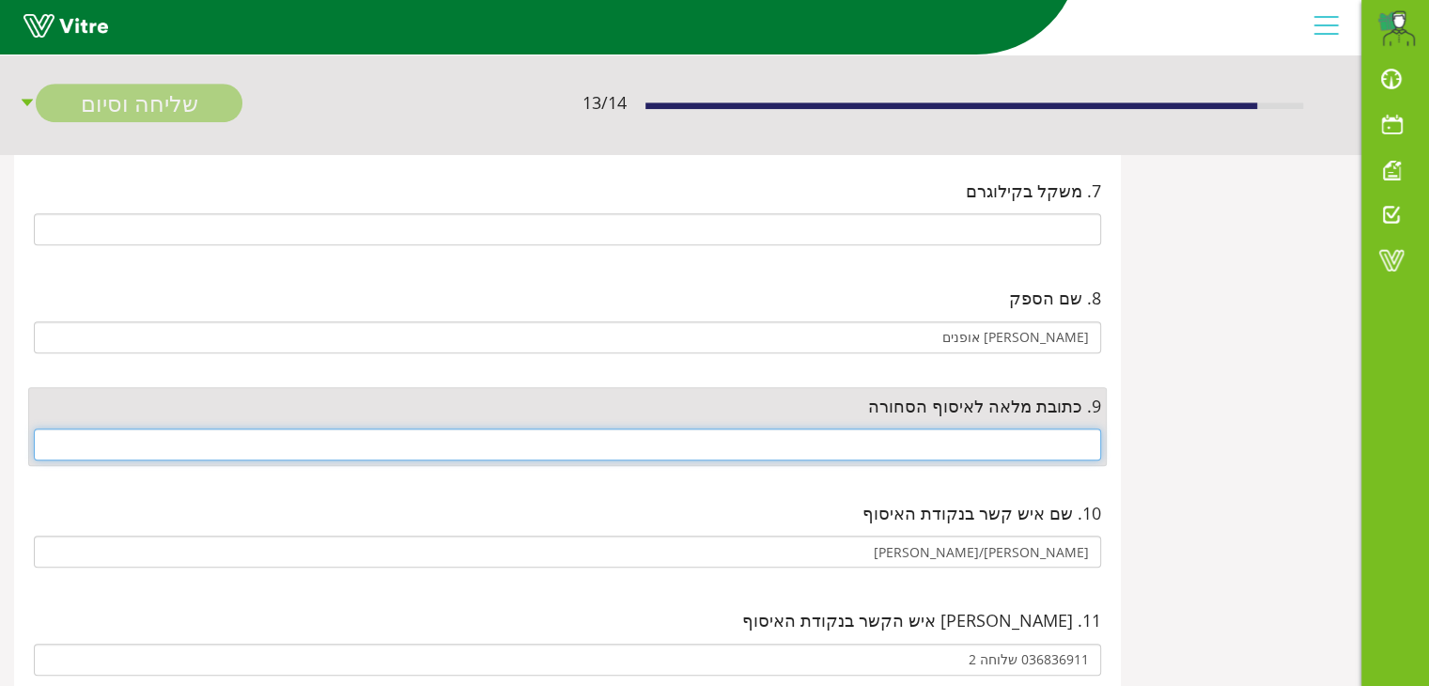
click at [1044, 437] on input "text" at bounding box center [567, 444] width 1067 height 32
paste input "רחוב שוקן 12 תל אביב"
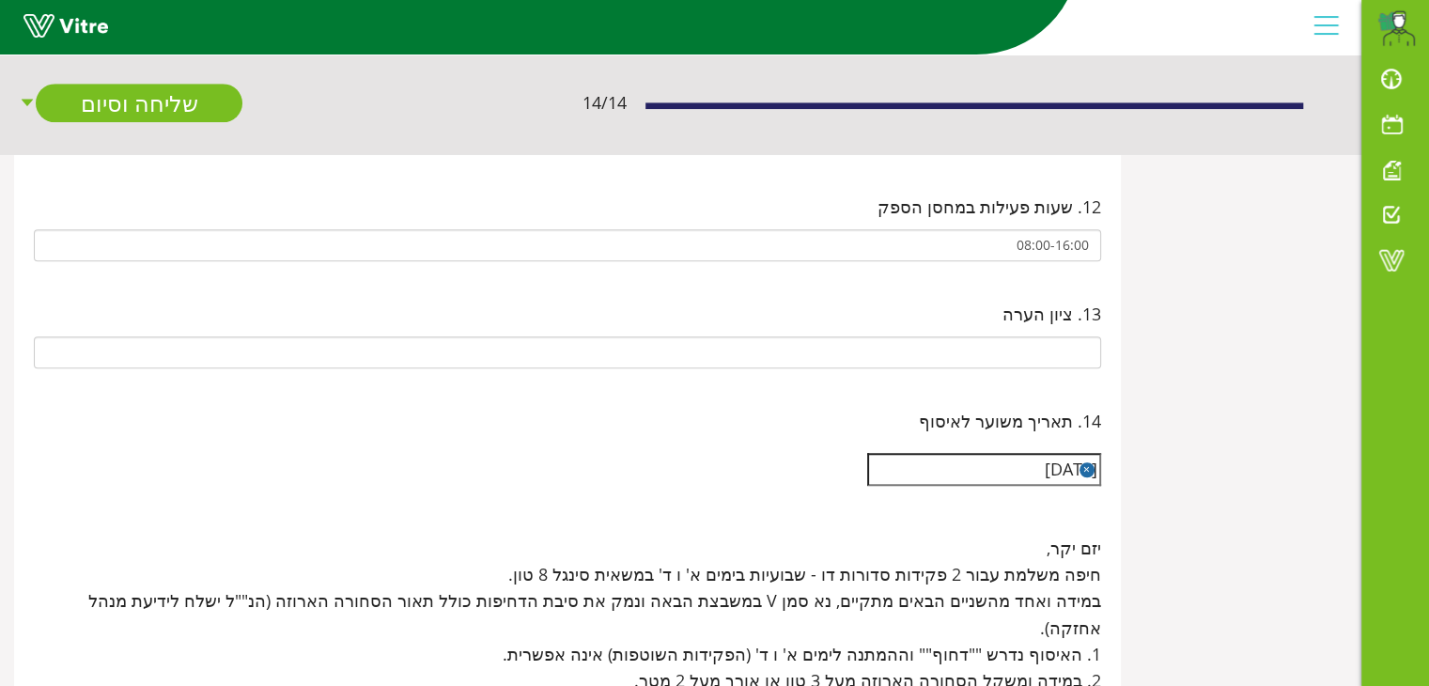
scroll to position [1755, 0]
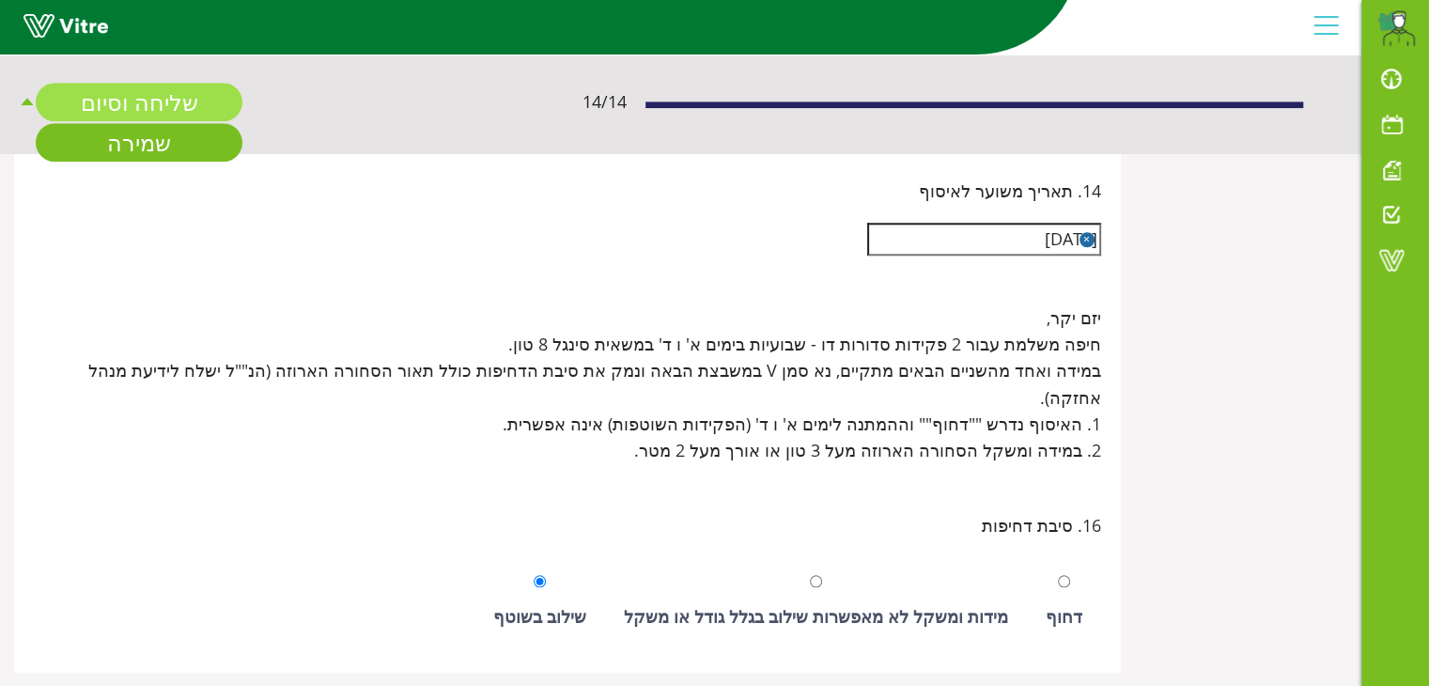
type input "רחוב שוקן 12 תל אביב"
click at [160, 104] on link "שליחה וסיום" at bounding box center [139, 103] width 207 height 39
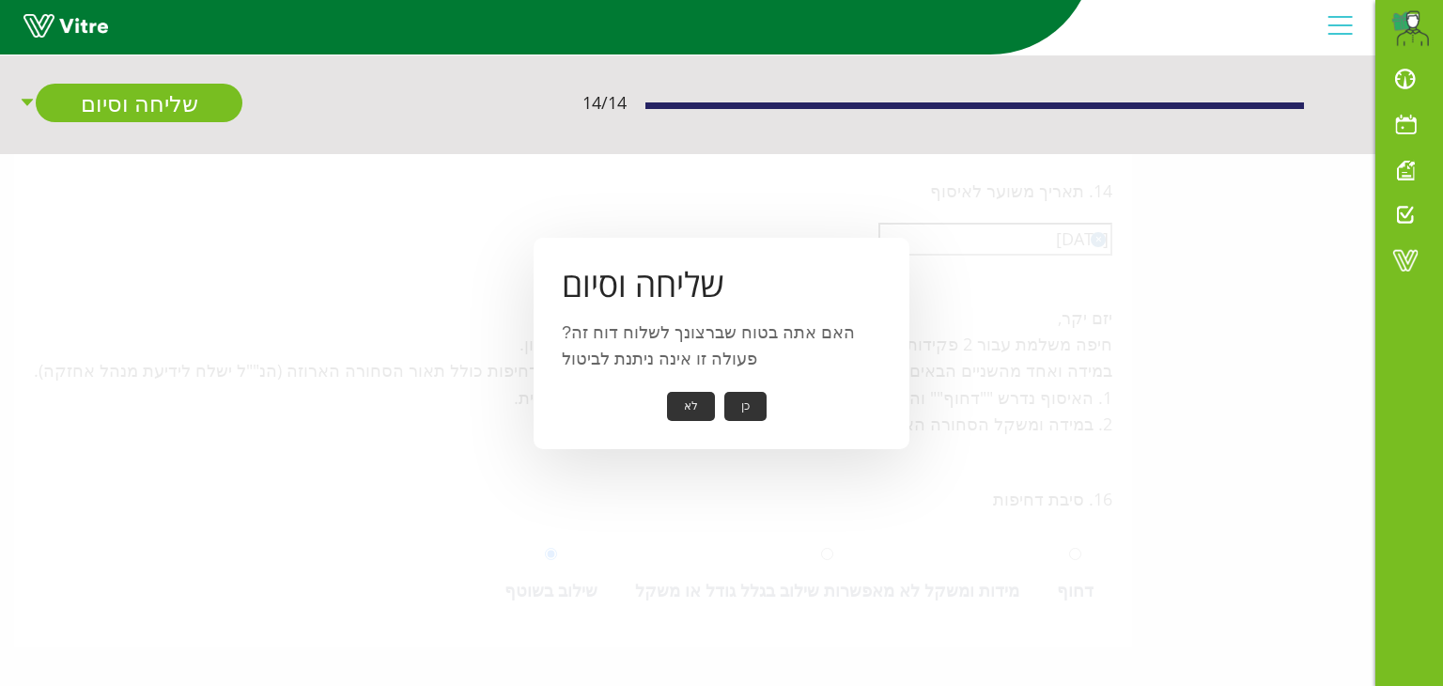
click at [749, 403] on button "כן" at bounding box center [745, 406] width 42 height 29
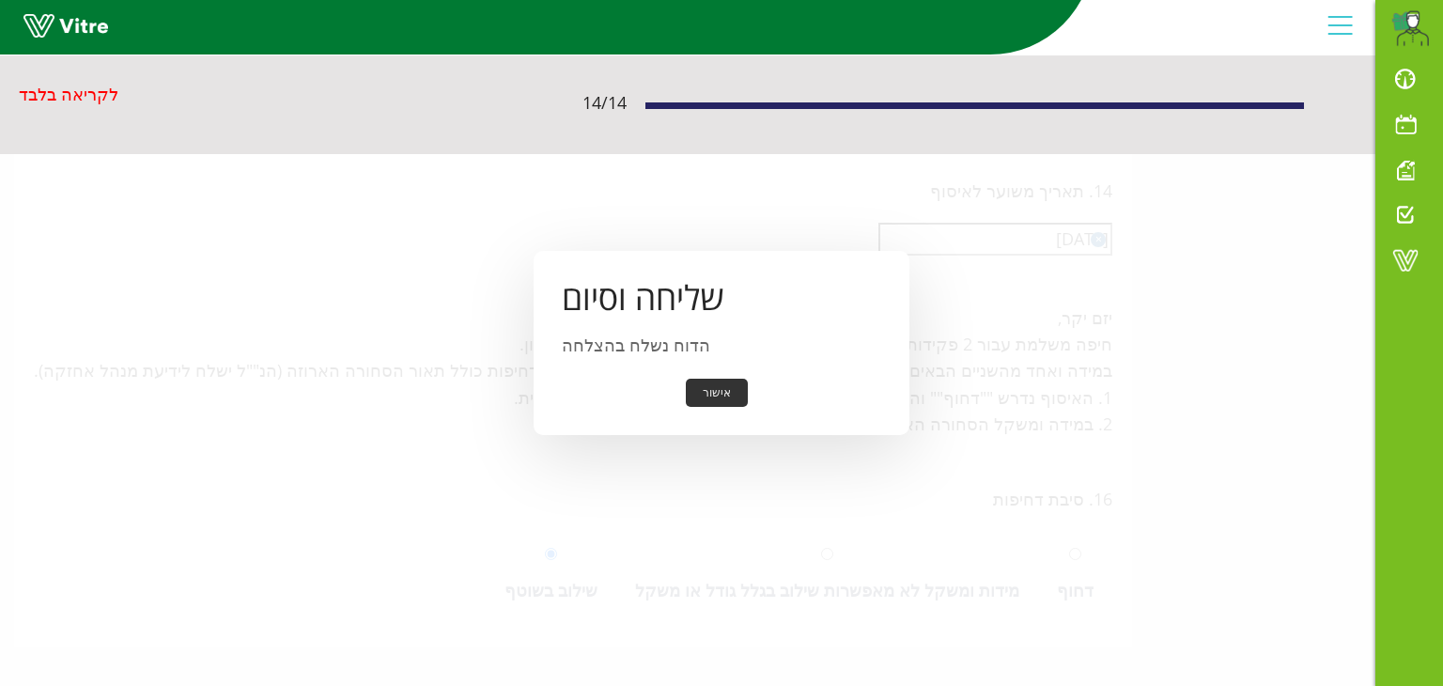
click at [722, 394] on button "אישור" at bounding box center [717, 393] width 62 height 29
